Goal: Task Accomplishment & Management: Use online tool/utility

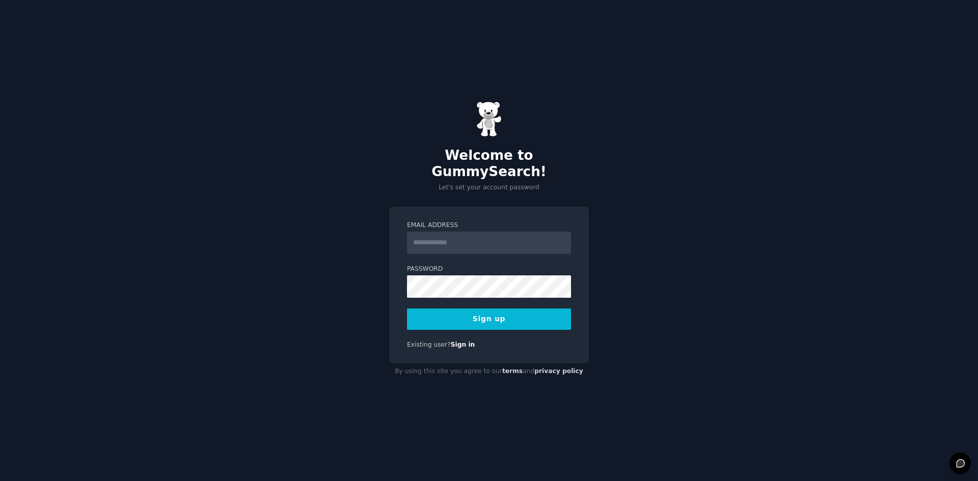
click at [451, 232] on input "Email Address" at bounding box center [489, 243] width 164 height 22
type input "**********"
click at [510, 309] on button "Sign up" at bounding box center [489, 319] width 164 height 21
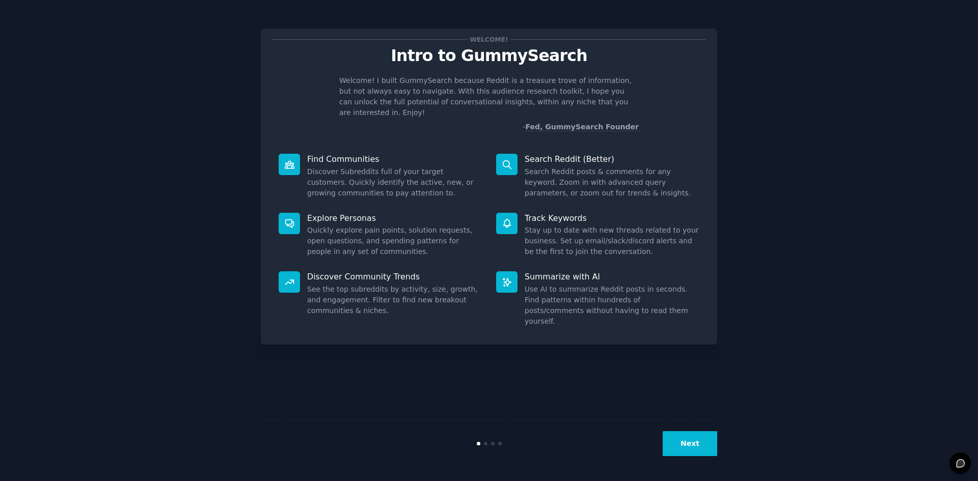
click at [689, 434] on button "Next" at bounding box center [690, 443] width 55 height 25
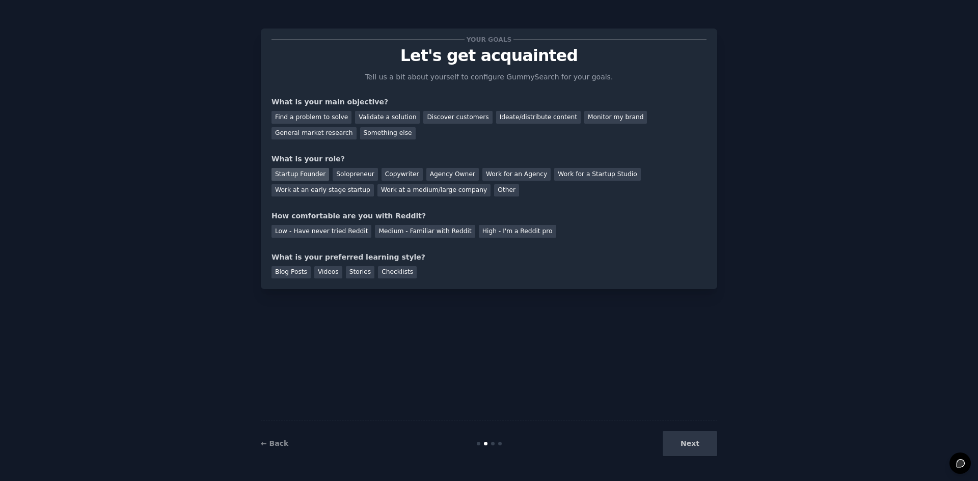
click at [290, 170] on div "Startup Founder" at bounding box center [301, 174] width 58 height 13
click at [340, 175] on div "Solopreneur" at bounding box center [355, 174] width 45 height 13
click at [301, 174] on div "Startup Founder" at bounding box center [301, 174] width 58 height 13
click at [310, 119] on div "Find a problem to solve" at bounding box center [312, 117] width 80 height 13
click at [398, 233] on div "Medium - Familiar with Reddit" at bounding box center [425, 231] width 100 height 13
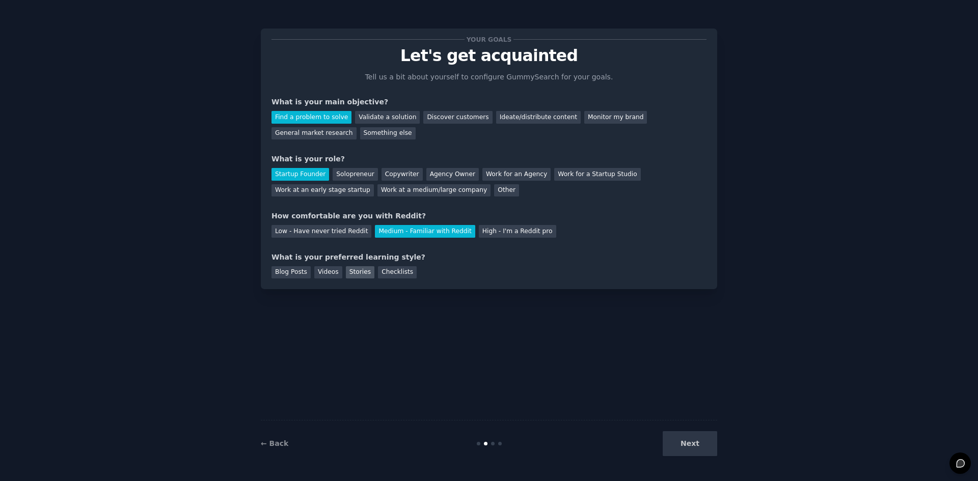
drag, startPoint x: 317, startPoint y: 274, endPoint x: 361, endPoint y: 277, distance: 43.4
click at [321, 274] on div "Videos" at bounding box center [328, 272] width 28 height 13
click at [346, 275] on div "Stories" at bounding box center [360, 272] width 29 height 13
click at [381, 275] on div "Checklists" at bounding box center [397, 272] width 39 height 13
click at [294, 275] on div "Blog Posts" at bounding box center [291, 272] width 39 height 13
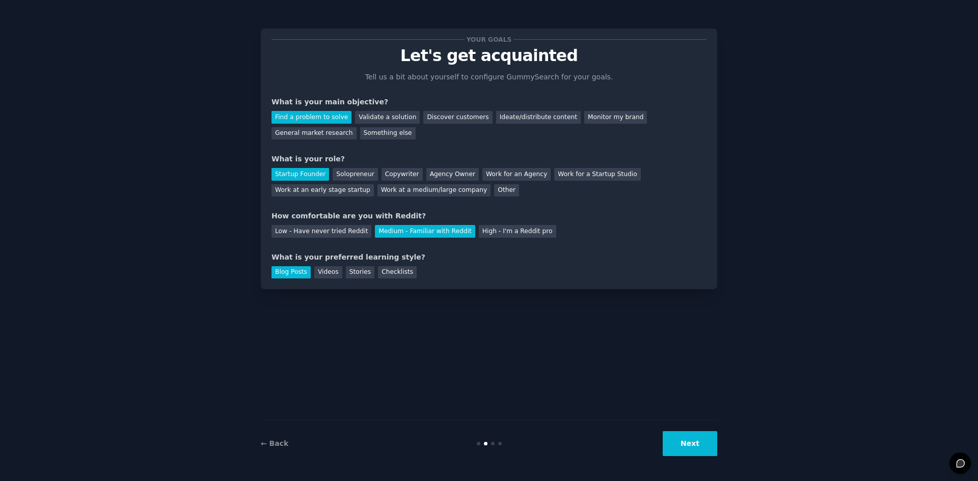
click at [420, 277] on div "Blog Posts Videos Stories Checklists" at bounding box center [489, 271] width 435 height 16
click at [699, 445] on button "Next" at bounding box center [690, 443] width 55 height 25
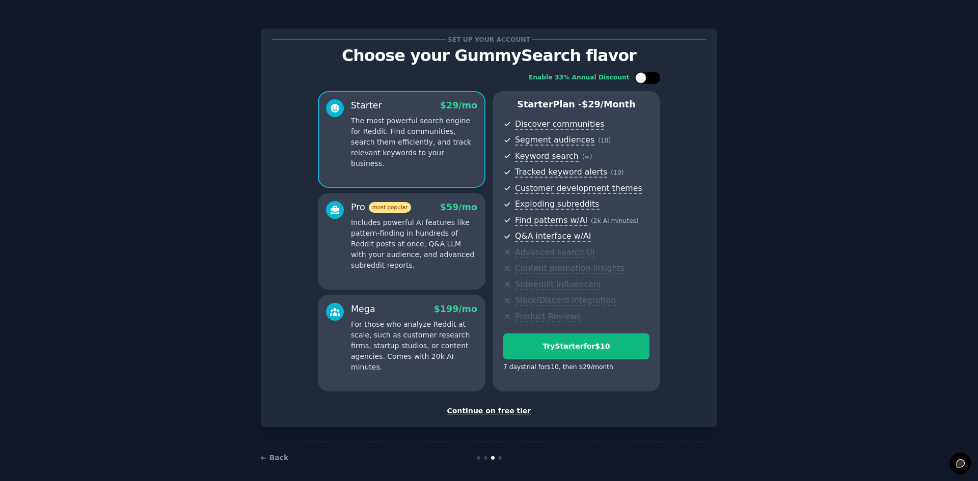
click at [644, 76] on div at bounding box center [640, 77] width 11 height 11
click at [643, 76] on div at bounding box center [642, 77] width 7 height 5
checkbox input "false"
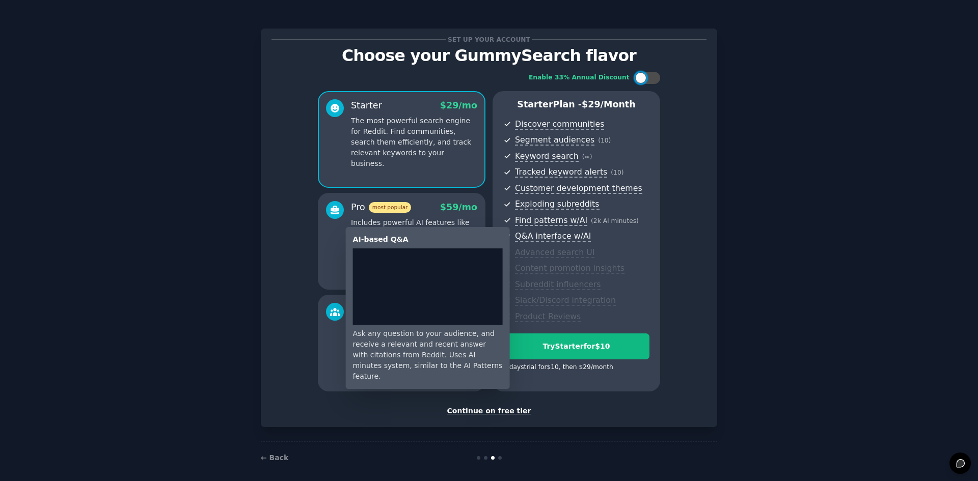
click at [574, 241] on span "Q&A interface w/AI" at bounding box center [553, 236] width 76 height 11
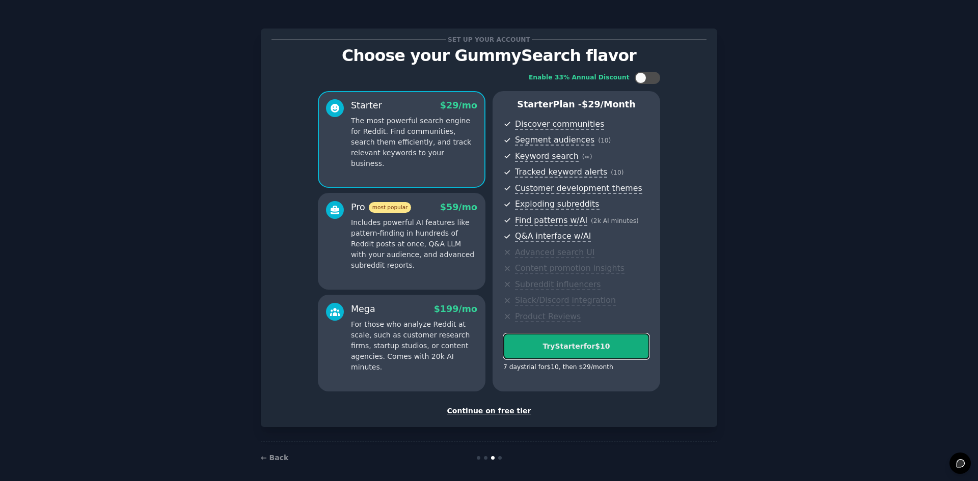
click at [557, 343] on div "Try Starter for $10" at bounding box center [576, 346] width 145 height 11
click at [475, 411] on div "Continue on free tier" at bounding box center [489, 411] width 435 height 11
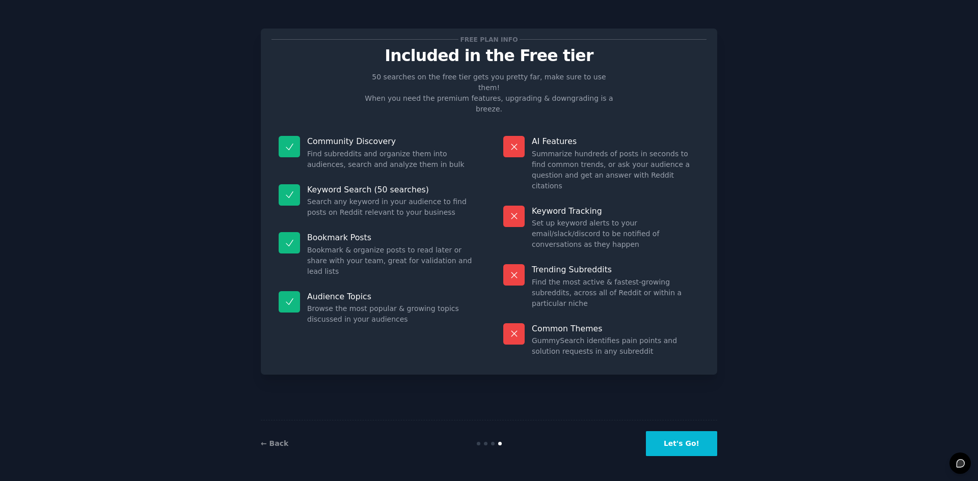
click at [678, 443] on button "Let's Go!" at bounding box center [681, 443] width 71 height 25
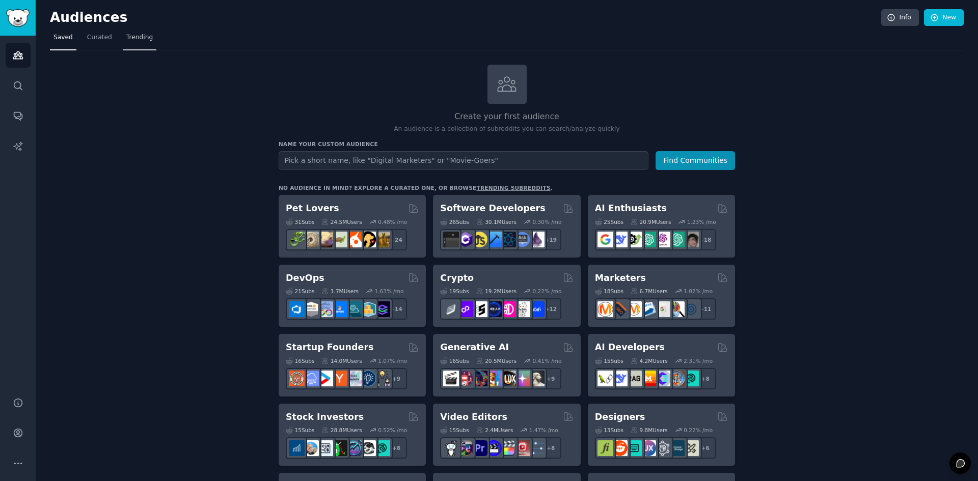
click at [126, 37] on span "Trending" at bounding box center [139, 37] width 26 height 9
